Goal: Information Seeking & Learning: Learn about a topic

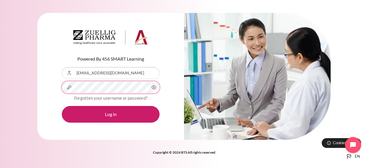
click at [62, 106] on button "Log in" at bounding box center [111, 114] width 98 height 17
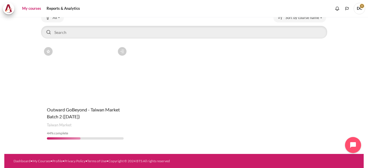
scroll to position [13, 0]
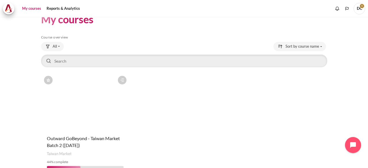
click at [77, 87] on figure "Content" at bounding box center [85, 102] width 89 height 58
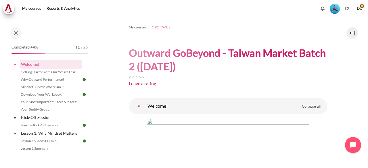
click at [167, 28] on span "OPO TW B2" at bounding box center [161, 27] width 19 height 5
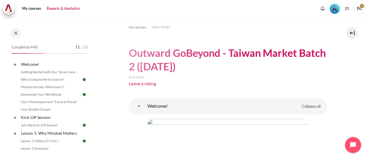
click at [58, 7] on link "Reports & Analytics" at bounding box center [63, 9] width 37 height 12
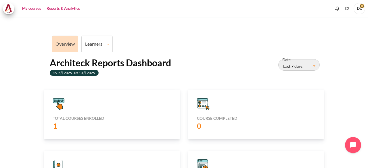
click at [32, 4] on link "My courses" at bounding box center [31, 9] width 23 height 12
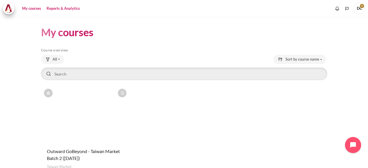
click at [63, 10] on link "Reports & Analytics" at bounding box center [63, 9] width 37 height 12
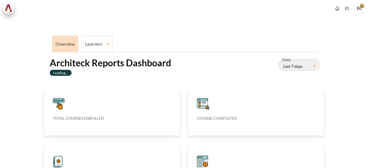
click at [101, 46] on link "Learners" at bounding box center [97, 43] width 31 height 5
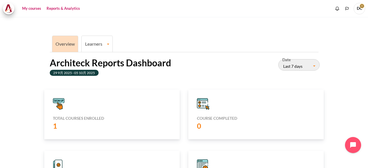
click at [33, 11] on link "My courses" at bounding box center [31, 9] width 23 height 12
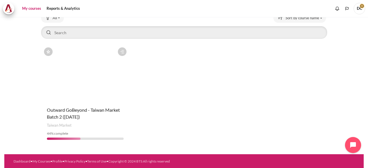
scroll to position [42, 0]
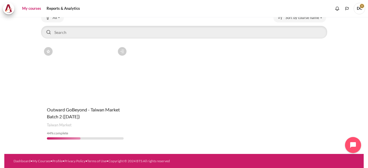
click at [85, 76] on figure "Content" at bounding box center [85, 73] width 89 height 58
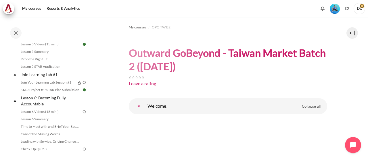
scroll to position [288, 0]
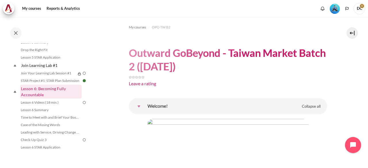
click at [51, 99] on link "Lesson 6: Becoming Fully Accountable" at bounding box center [51, 92] width 62 height 14
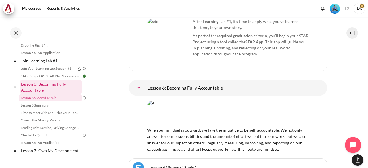
click at [55, 94] on link "Lesson 6: Becoming Fully Accountable" at bounding box center [51, 87] width 62 height 14
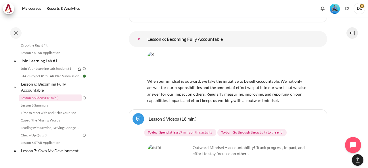
scroll to position [3639, 0]
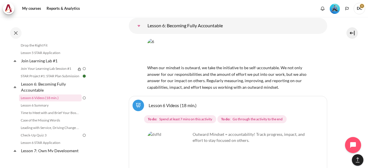
scroll to position [3668, 0]
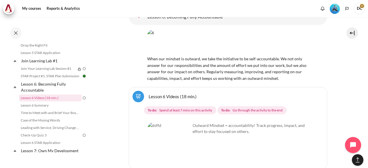
click at [168, 123] on img "Content" at bounding box center [169, 144] width 43 height 43
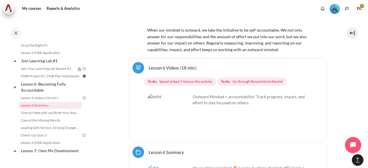
click at [181, 94] on img "Content" at bounding box center [169, 115] width 43 height 43
click at [39, 102] on link "Lesson 6 Videos (18 min.)" at bounding box center [50, 98] width 63 height 7
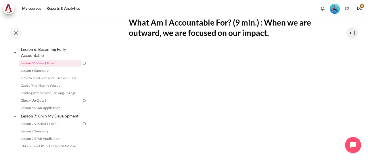
scroll to position [144, 0]
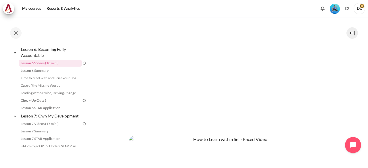
click at [113, 130] on section "My courses OPO TW B2 Lesson 6: Becoming Fully Accountable Lesson 6 Videos (18 m…" at bounding box center [228, 69] width 272 height 393
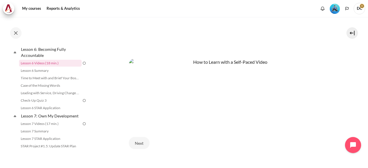
scroll to position [230, 0]
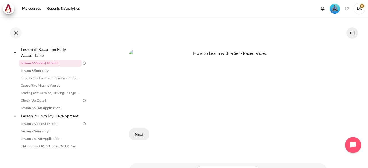
click at [137, 132] on button "Next" at bounding box center [139, 134] width 21 height 12
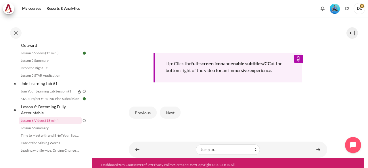
scroll to position [259, 0]
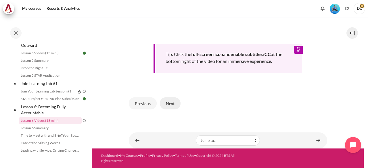
click at [167, 110] on button "Next" at bounding box center [170, 104] width 21 height 12
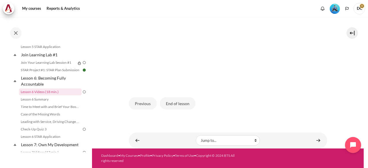
scroll to position [180, 0]
click at [179, 104] on button "End of lesson" at bounding box center [178, 104] width 36 height 12
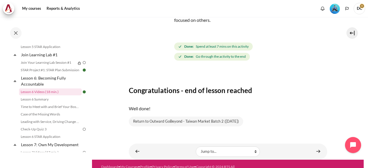
scroll to position [58, 0]
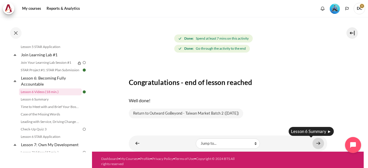
click at [315, 143] on link "Content" at bounding box center [319, 143] width 12 height 11
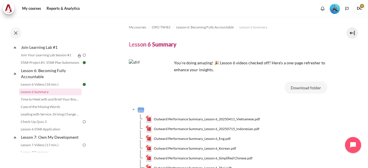
scroll to position [29, 0]
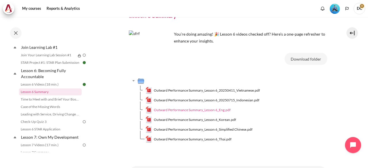
click at [224, 109] on span "Outward Performance Summary_Lesson 6_Eng.pdf" at bounding box center [192, 110] width 77 height 5
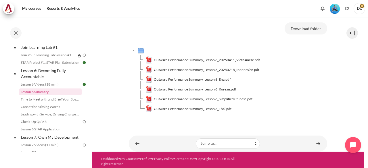
scroll to position [62, 0]
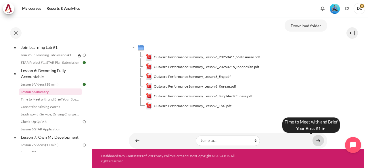
click at [313, 140] on link "Content" at bounding box center [319, 140] width 12 height 11
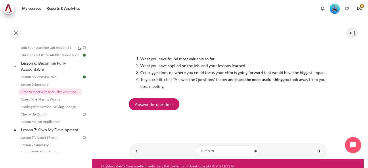
scroll to position [79, 0]
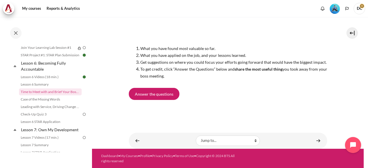
click at [316, 141] on div "Case of the Missing Words ►" at bounding box center [312, 132] width 58 height 19
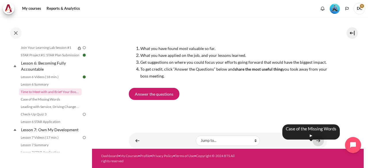
click at [316, 142] on link "Content" at bounding box center [319, 140] width 12 height 11
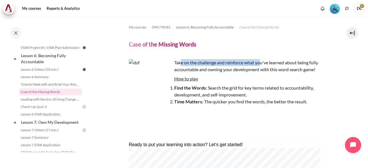
drag, startPoint x: 182, startPoint y: 63, endPoint x: 263, endPoint y: 64, distance: 81.2
click at [263, 64] on p "Take on the challenge and reinforce what you've learned about being fully accou…" at bounding box center [228, 66] width 199 height 14
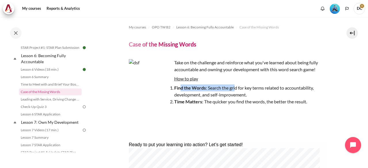
drag, startPoint x: 180, startPoint y: 86, endPoint x: 236, endPoint y: 87, distance: 56.4
click at [236, 87] on li "Find the Words : Search the grid for key terms related to accountability, devel…" at bounding box center [233, 92] width 187 height 14
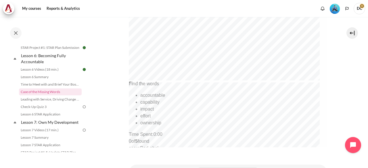
scroll to position [291, 0]
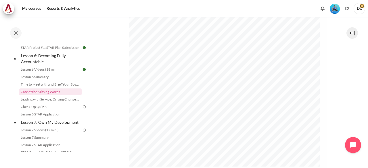
scroll to position [144, 0]
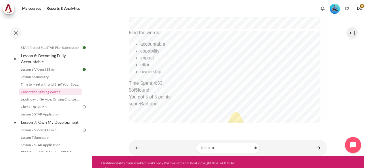
scroll to position [317, 0]
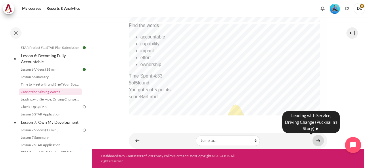
click at [318, 141] on link "Content" at bounding box center [319, 140] width 12 height 11
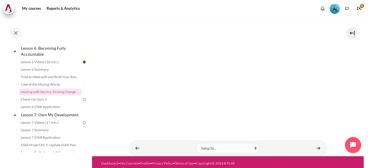
scroll to position [104, 0]
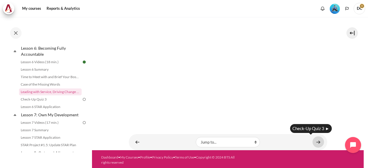
click at [314, 142] on link "Content" at bounding box center [319, 142] width 12 height 11
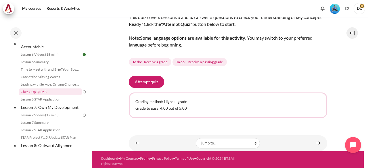
scroll to position [45, 0]
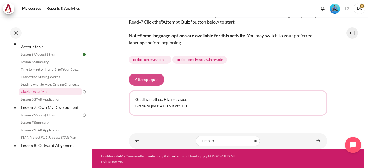
click at [140, 79] on button "Attempt quiz" at bounding box center [146, 80] width 35 height 12
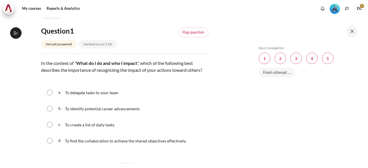
scroll to position [58, 0]
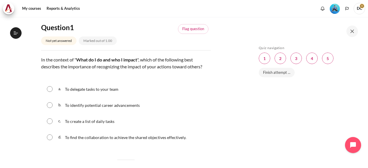
click at [50, 106] on input "Content" at bounding box center [50, 105] width 6 height 6
radio input "true"
click at [50, 139] on input "Content" at bounding box center [50, 138] width 6 height 6
radio input "true"
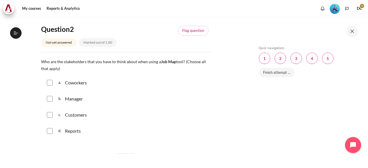
scroll to position [230, 0]
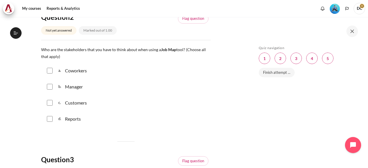
click at [50, 71] on input "Content" at bounding box center [50, 71] width 6 height 6
checkbox input "true"
click at [50, 86] on input "Content" at bounding box center [50, 87] width 6 height 6
checkbox input "true"
click at [50, 105] on input "Content" at bounding box center [50, 103] width 6 height 6
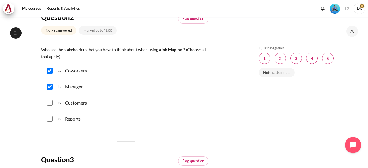
checkbox input "true"
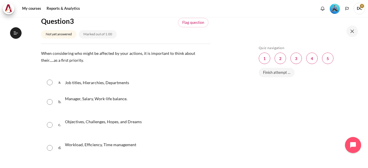
scroll to position [374, 0]
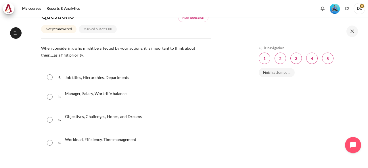
click at [48, 121] on input "Content" at bounding box center [50, 120] width 6 height 6
radio input "true"
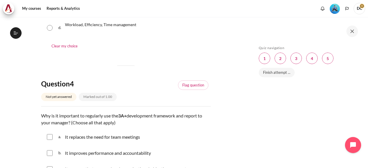
scroll to position [518, 0]
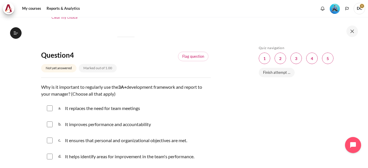
click at [49, 123] on input "Content" at bounding box center [50, 125] width 6 height 6
checkbox input "true"
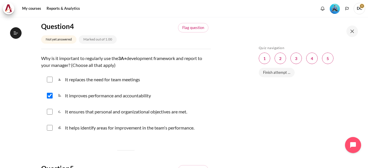
click at [52, 128] on input "Content" at bounding box center [50, 128] width 6 height 6
checkbox input "true"
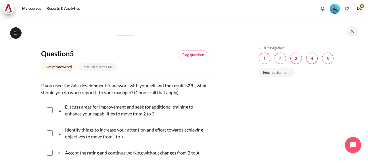
scroll to position [691, 0]
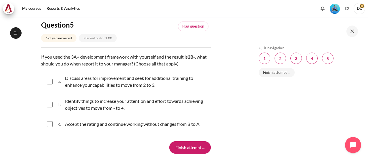
click at [50, 82] on input "Content" at bounding box center [50, 82] width 6 height 6
checkbox input "true"
click at [51, 106] on input "Content" at bounding box center [50, 105] width 6 height 6
checkbox input "true"
click at [185, 148] on input "Finish attempt ..." at bounding box center [190, 148] width 41 height 12
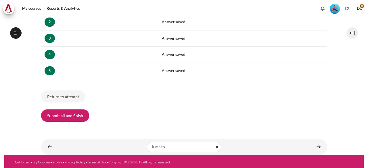
scroll to position [336, 0]
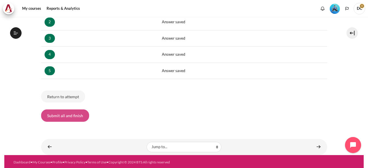
click at [67, 114] on button "Submit all and finish" at bounding box center [65, 116] width 48 height 12
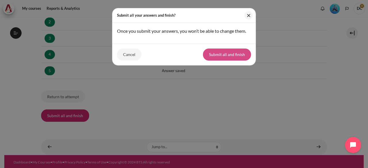
click at [231, 55] on button "Submit all and finish" at bounding box center [227, 55] width 48 height 12
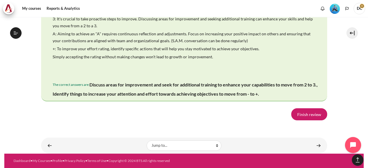
scroll to position [1213, 0]
click at [296, 116] on link "Finish review" at bounding box center [310, 115] width 36 height 12
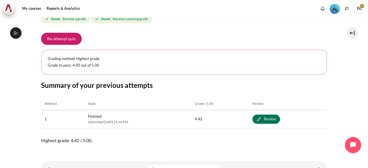
scroll to position [109, 0]
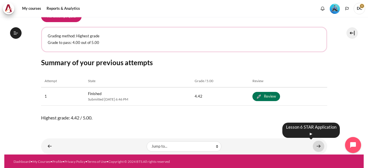
click at [316, 146] on link "Content" at bounding box center [319, 146] width 12 height 11
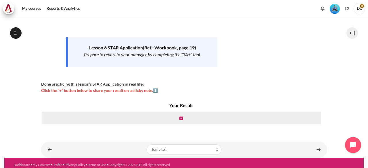
scroll to position [79, 0]
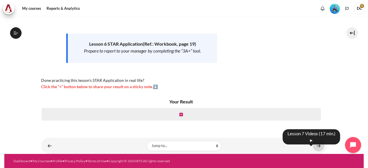
click at [317, 146] on link "Content" at bounding box center [319, 145] width 12 height 11
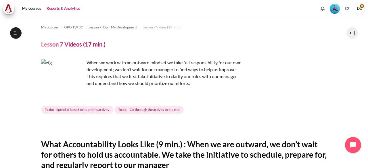
click at [64, 7] on link "Reports & Analytics" at bounding box center [63, 9] width 37 height 12
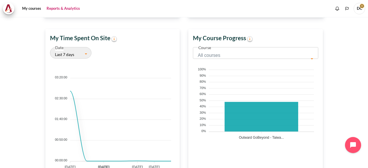
scroll to position [212, 0]
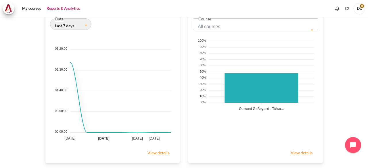
click at [163, 154] on link "View details" at bounding box center [158, 153] width 33 height 12
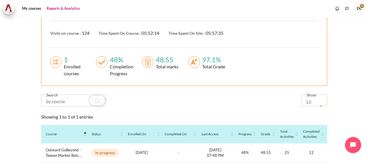
scroll to position [144, 0]
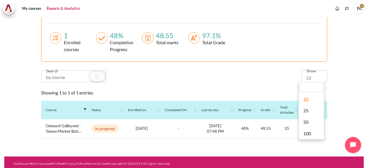
click at [315, 80] on span "10" at bounding box center [313, 79] width 12 height 8
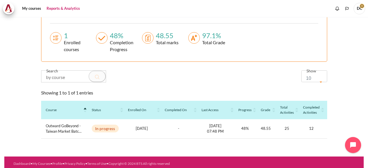
click at [315, 80] on span "10" at bounding box center [313, 79] width 12 height 8
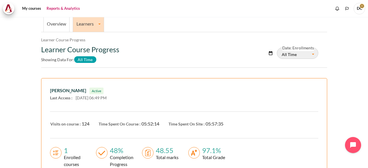
scroll to position [0, 0]
